Goal: Check status: Check status

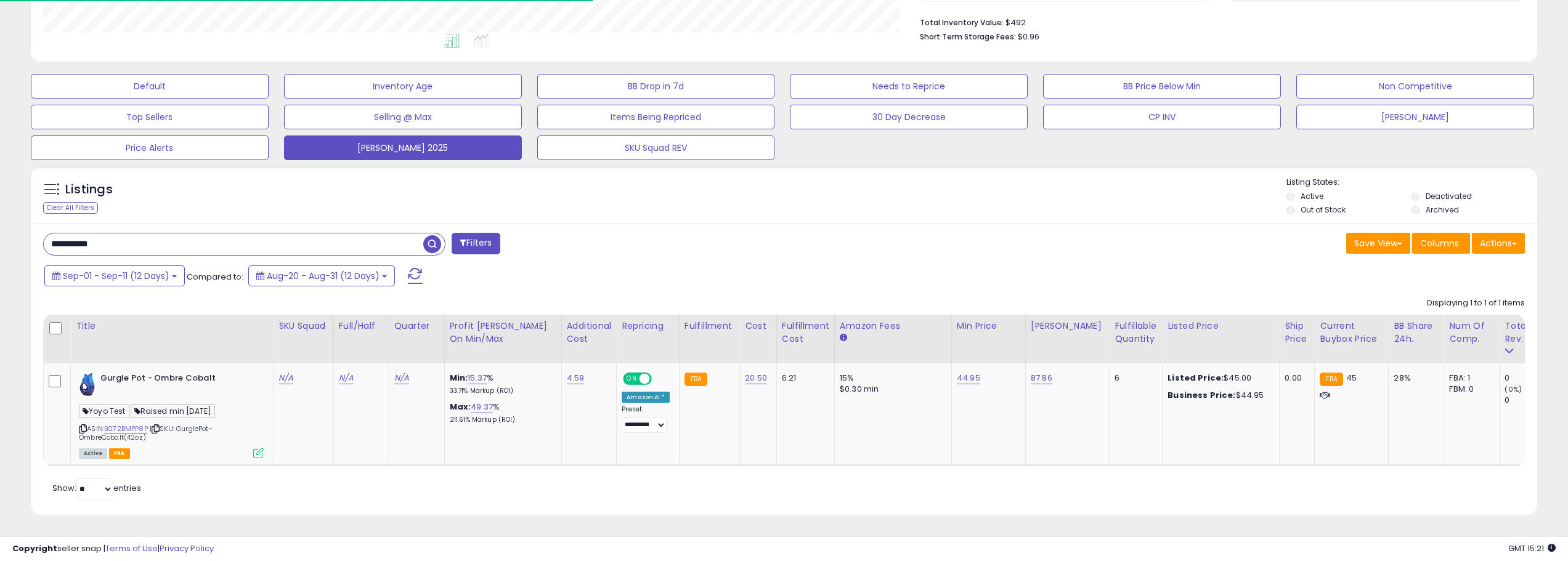
scroll to position [253, 876]
click at [399, 137] on button "[PERSON_NAME] 2025" at bounding box center [403, 148] width 238 height 25
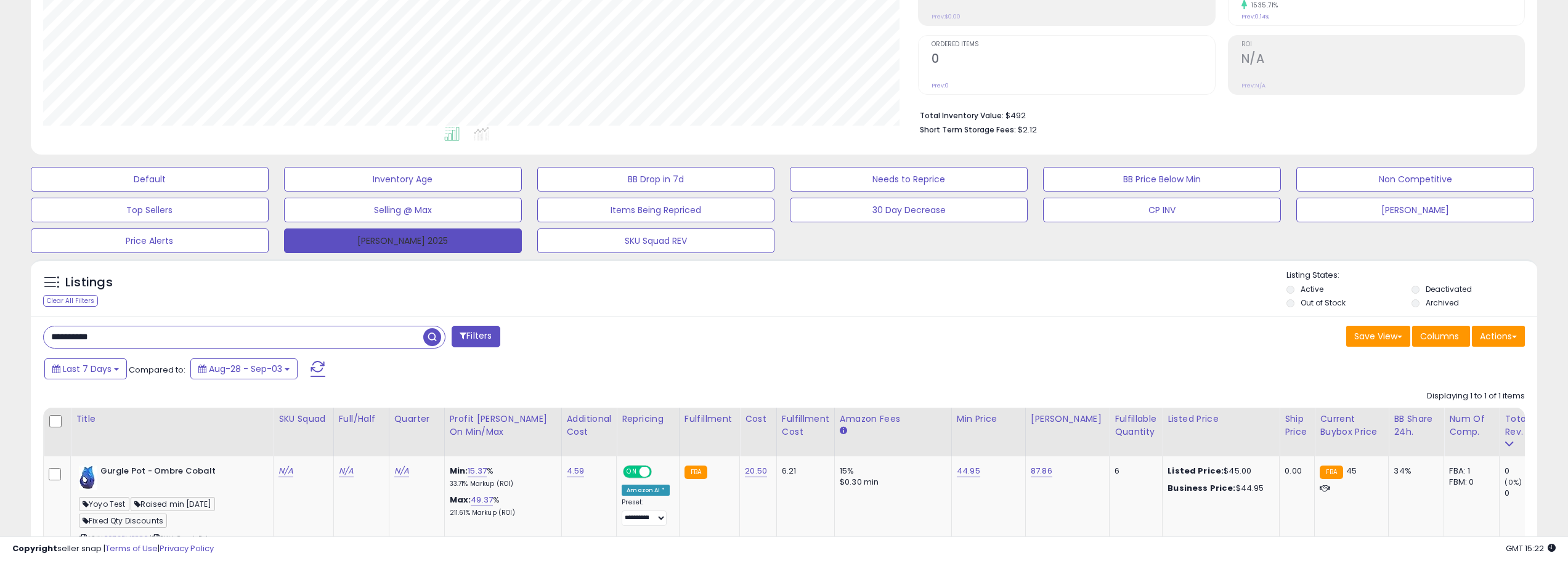
click at [328, 238] on button "[PERSON_NAME] 2025" at bounding box center [403, 241] width 238 height 25
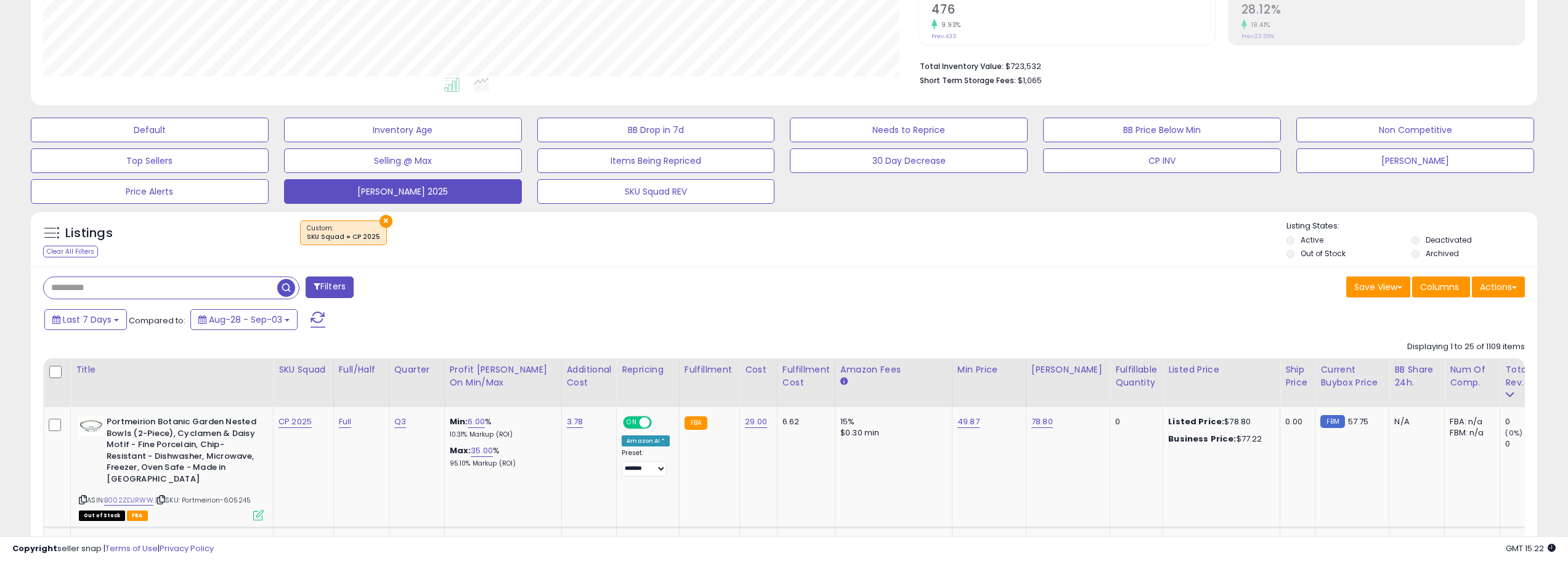
scroll to position [308, 0]
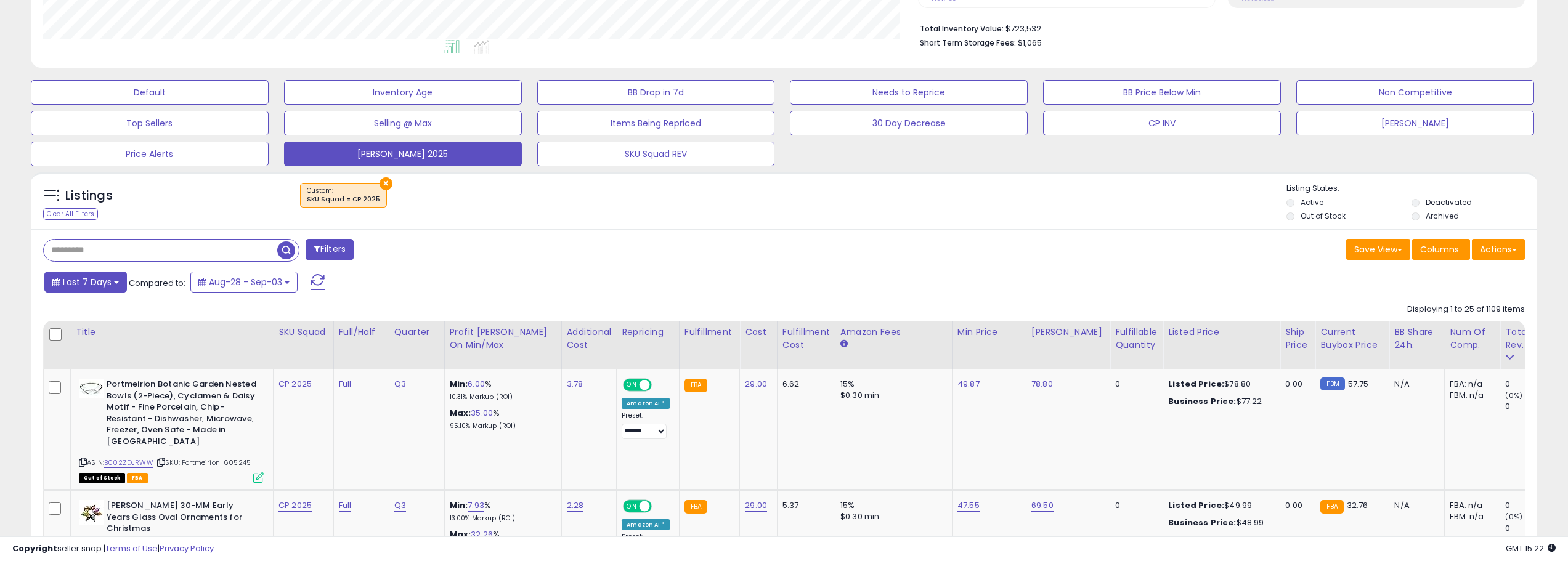
click at [84, 287] on span "Last 7 Days" at bounding box center [87, 282] width 48 height 12
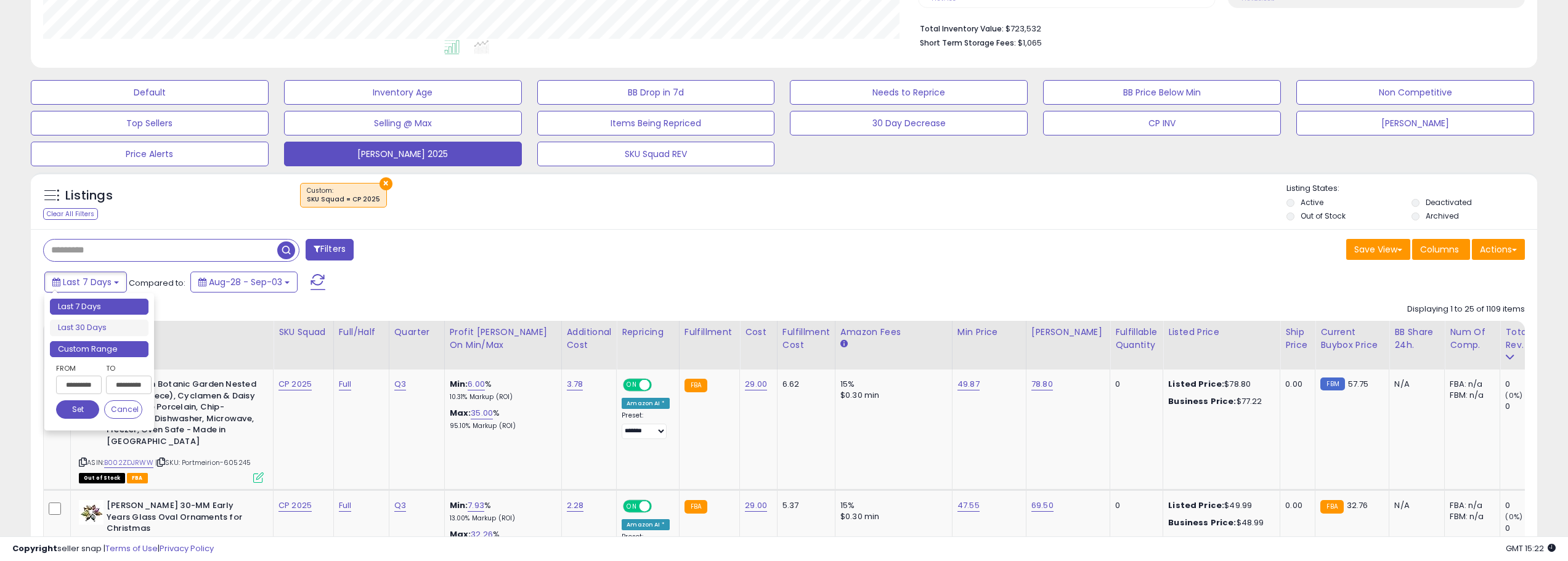
click at [122, 352] on li "Custom Range" at bounding box center [99, 349] width 99 height 17
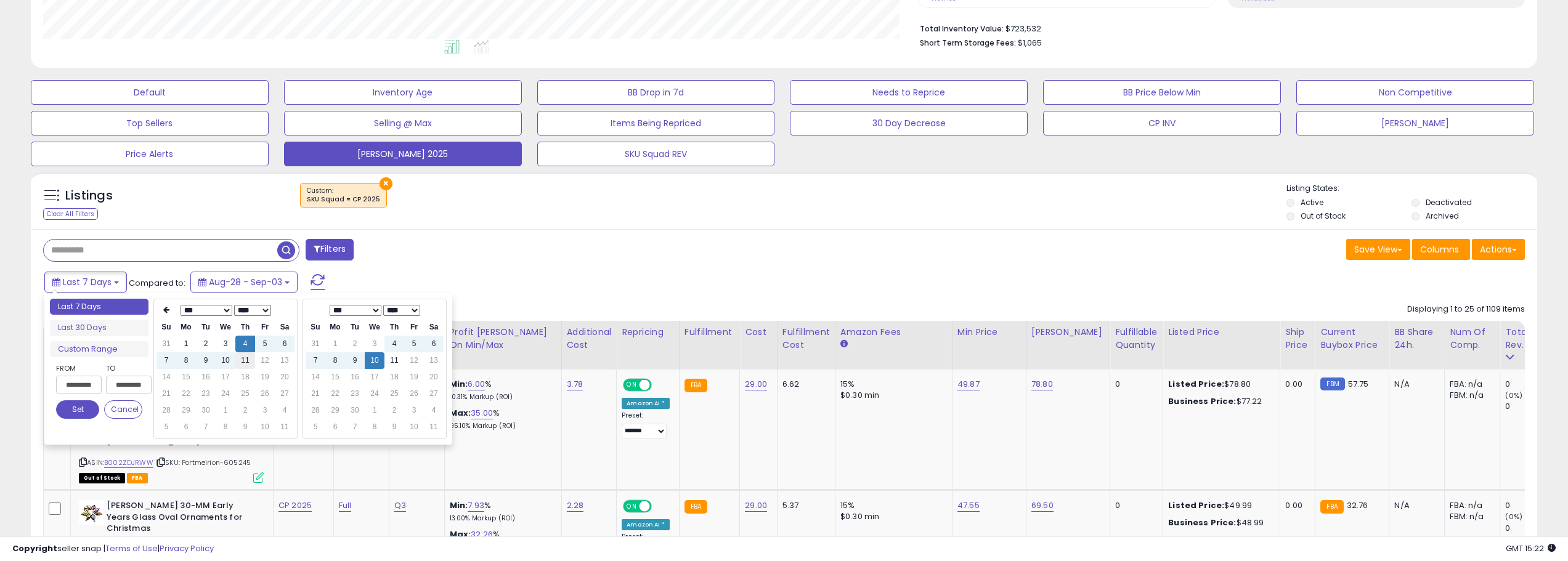
type input "**********"
click at [251, 366] on td "11" at bounding box center [245, 361] width 20 height 17
type input "**********"
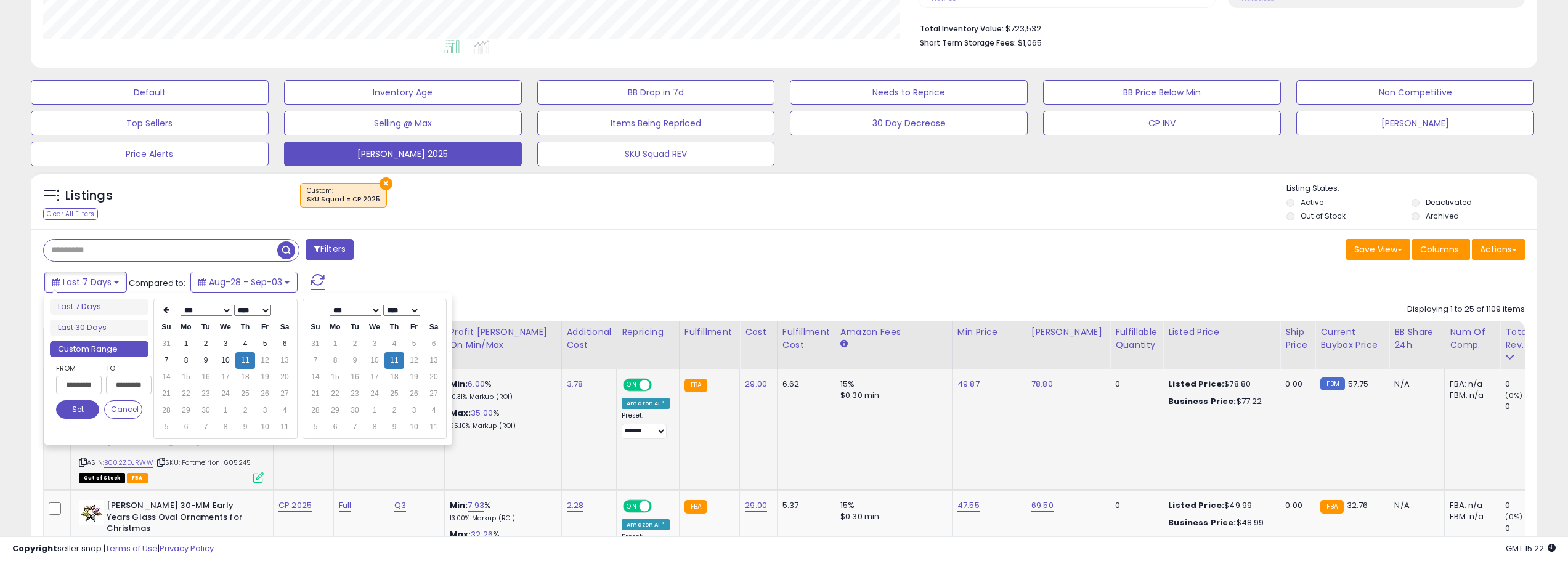
click at [86, 413] on button "Set" at bounding box center [77, 410] width 43 height 19
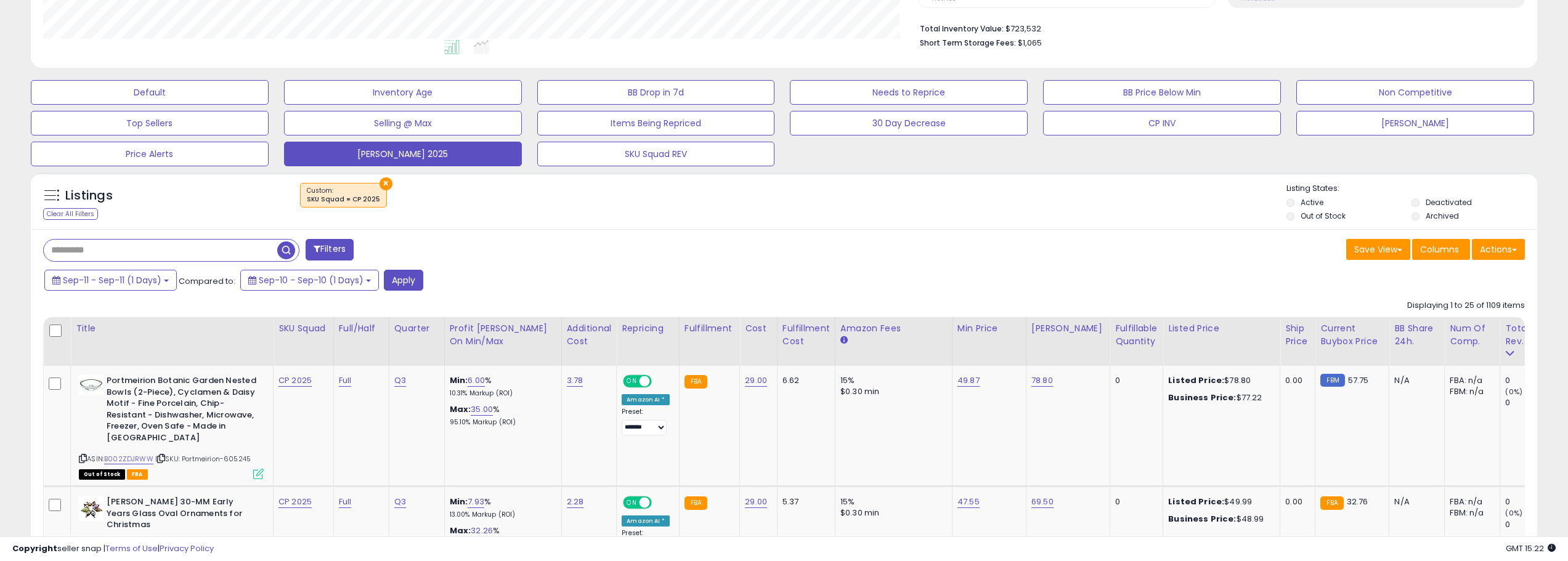
click at [404, 292] on div "Sep-11 - Sep-11 (1 Days) Compared to: Sep-10 - Sep-10 (1 Days) Apply" at bounding box center [597, 282] width 1112 height 24
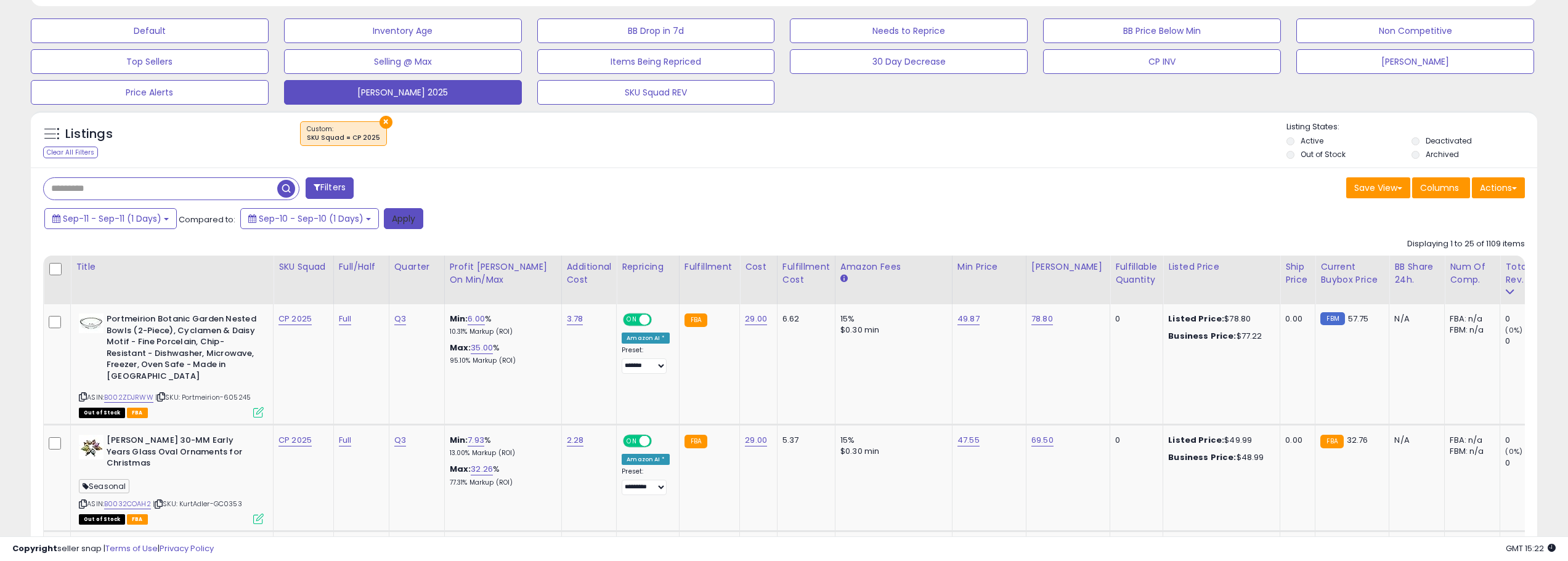
click at [406, 218] on button "Apply" at bounding box center [403, 219] width 40 height 21
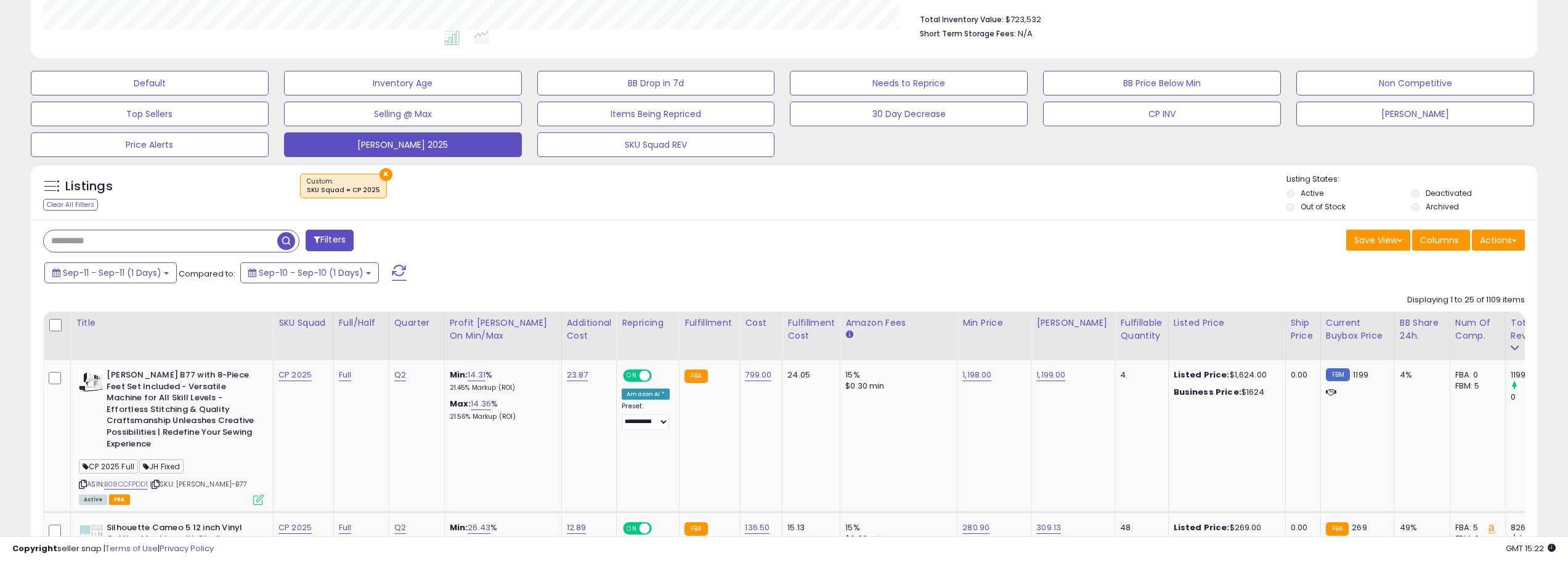
scroll to position [246, 0]
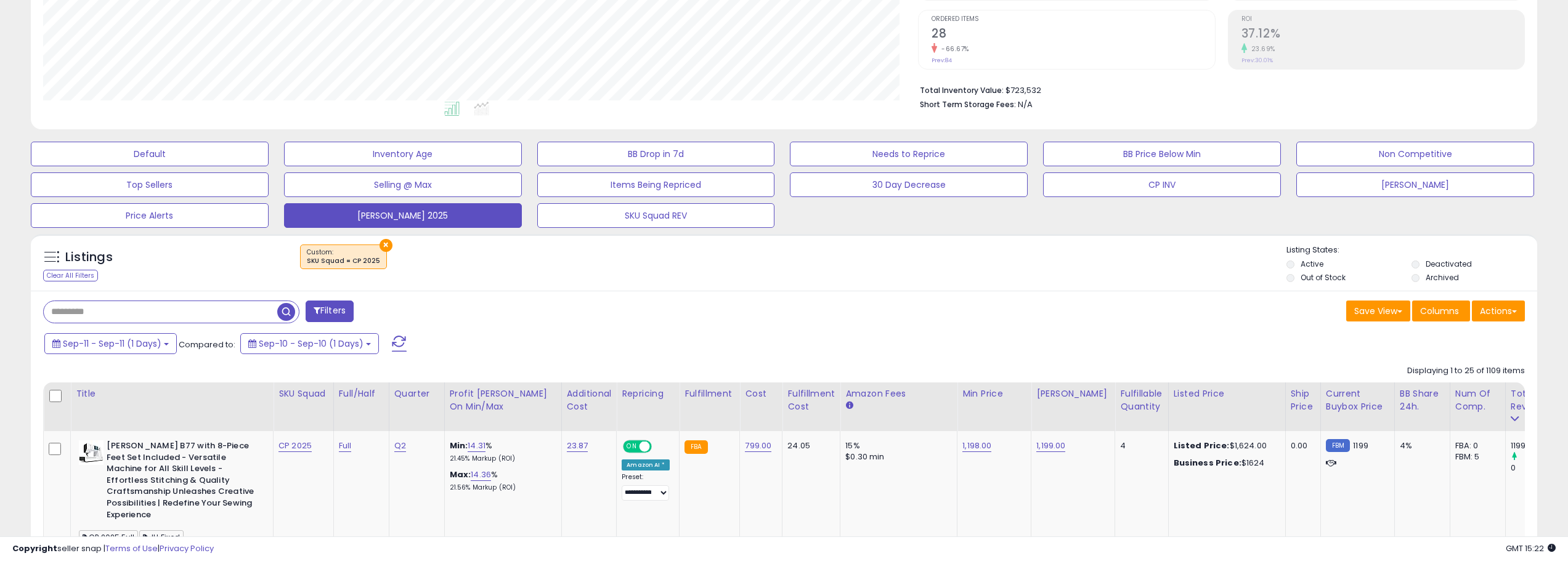
click at [385, 341] on button at bounding box center [399, 344] width 31 height 25
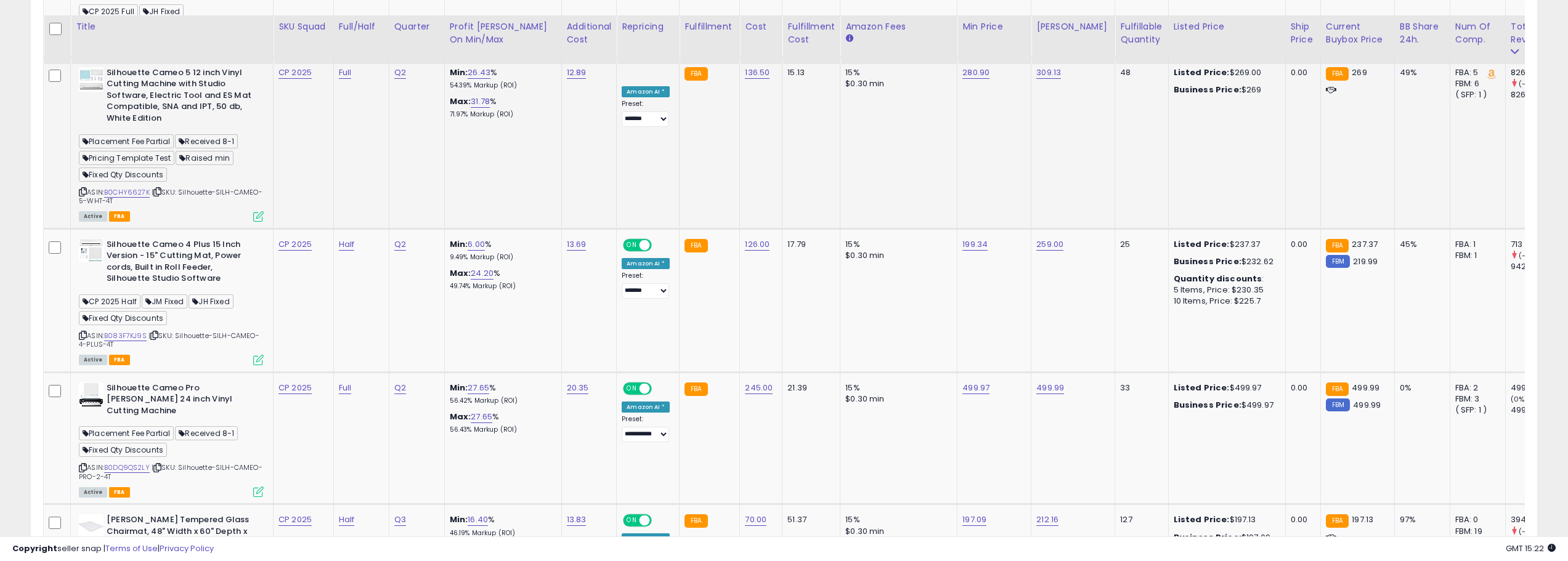
scroll to position [788, 0]
